Goal: Task Accomplishment & Management: Manage account settings

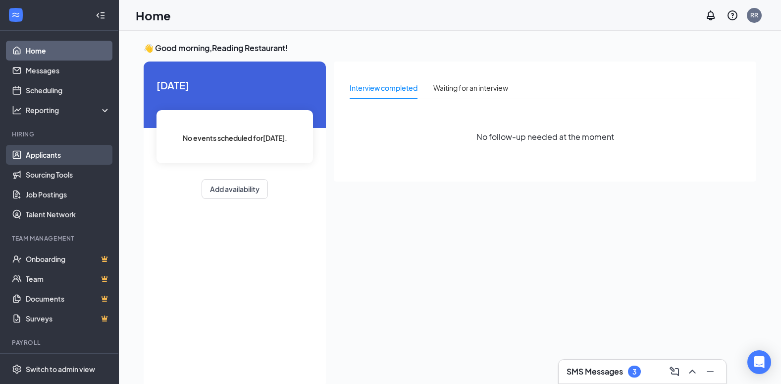
click at [56, 153] on link "Applicants" at bounding box center [68, 155] width 85 height 20
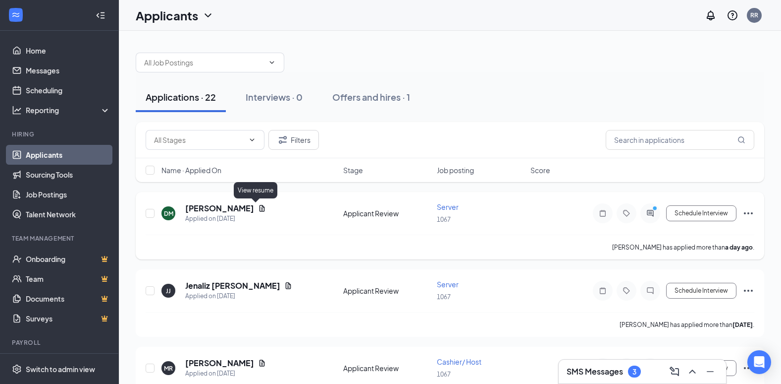
click at [258, 208] on icon "Document" at bounding box center [262, 208] width 8 height 8
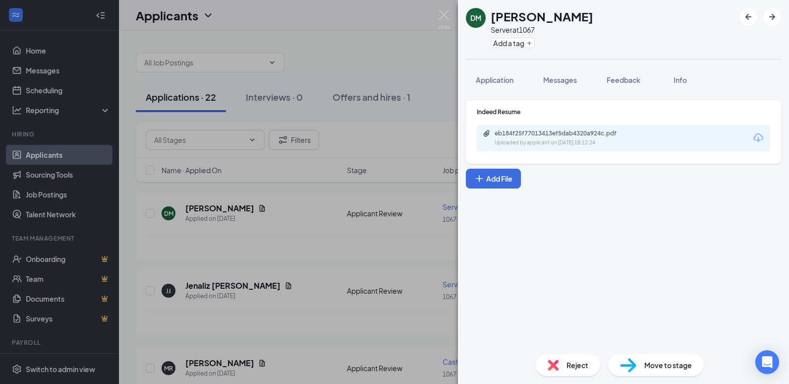
click at [757, 137] on icon "Download" at bounding box center [758, 138] width 12 height 12
